Goal: Task Accomplishment & Management: Manage account settings

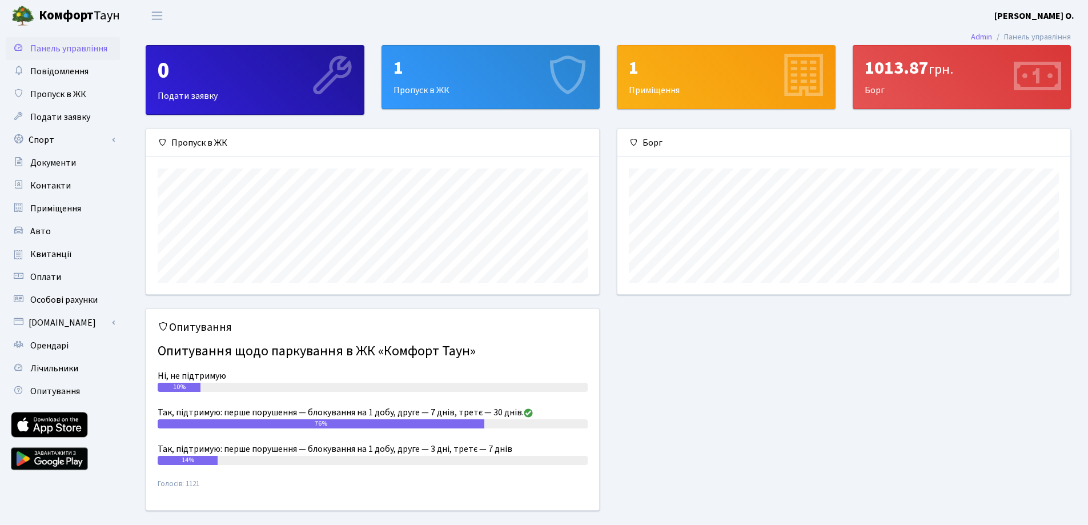
scroll to position [165, 453]
click at [1043, 14] on b "[PERSON_NAME] О." at bounding box center [1034, 16] width 80 height 13
click at [998, 39] on link "Мій обліковий запис" at bounding box center [1017, 36] width 114 height 18
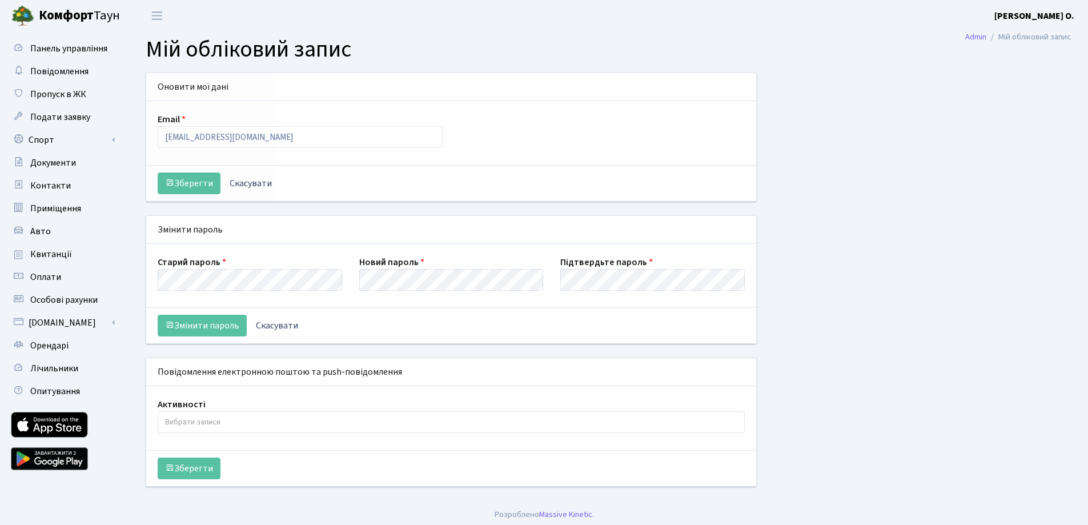
select select
click at [1022, 15] on b "[PERSON_NAME] О." at bounding box center [1034, 16] width 80 height 13
click at [1001, 54] on link "Вийти" at bounding box center [1017, 63] width 114 height 18
